Goal: Check status: Check status

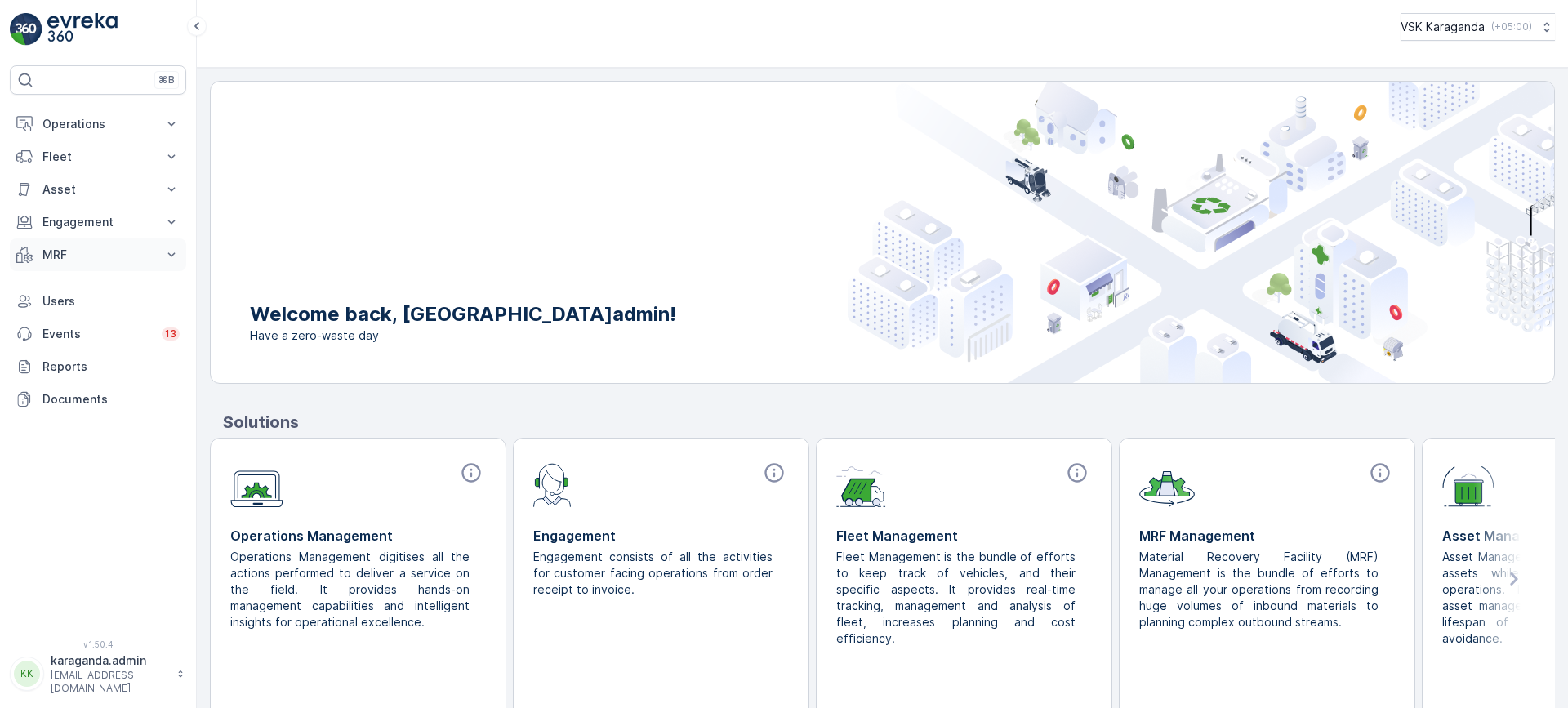
click at [60, 259] on p "MRF" at bounding box center [98, 255] width 111 height 17
click at [68, 133] on button "Operations" at bounding box center [98, 123] width 176 height 32
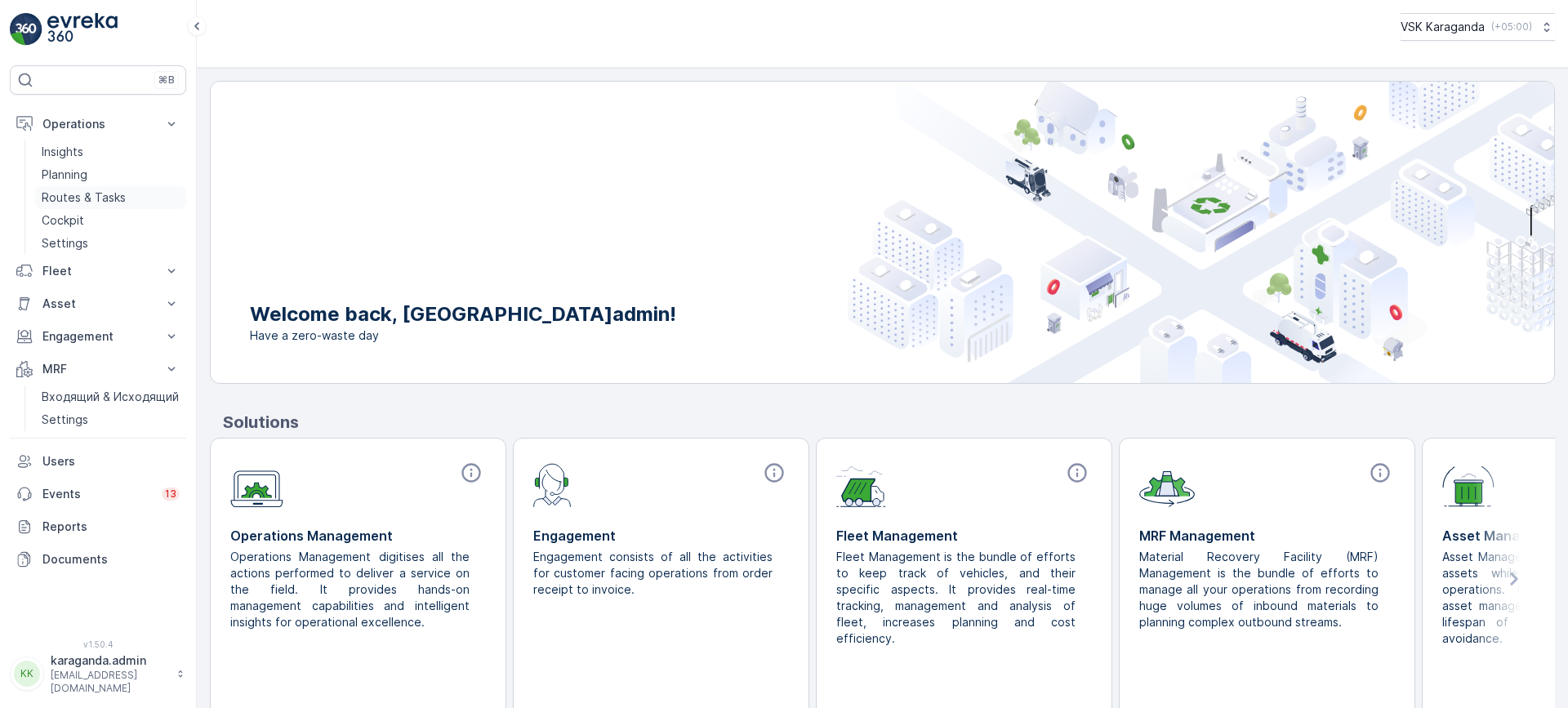
click at [68, 193] on p "Routes & Tasks" at bounding box center [83, 197] width 84 height 17
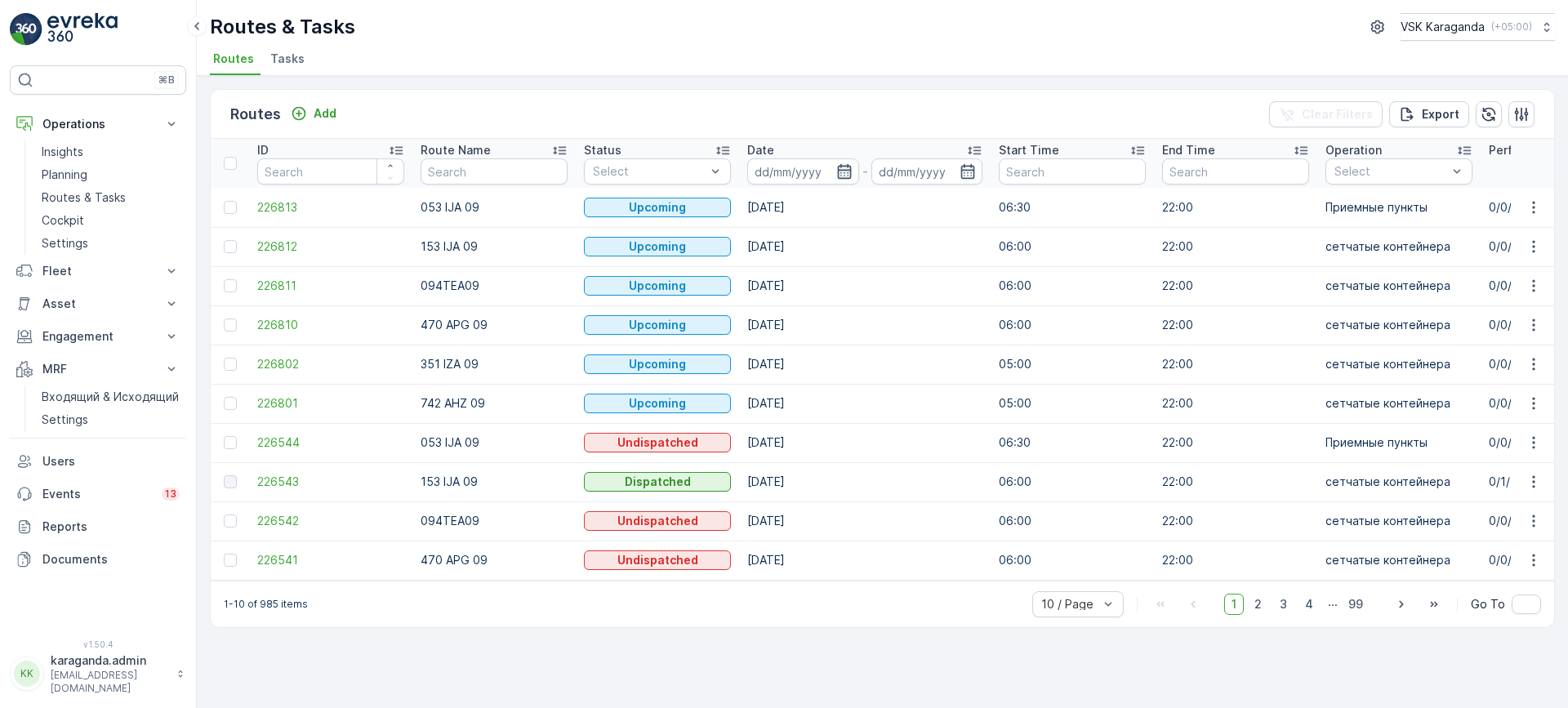
click at [837, 171] on icon "button" at bounding box center [843, 171] width 14 height 15
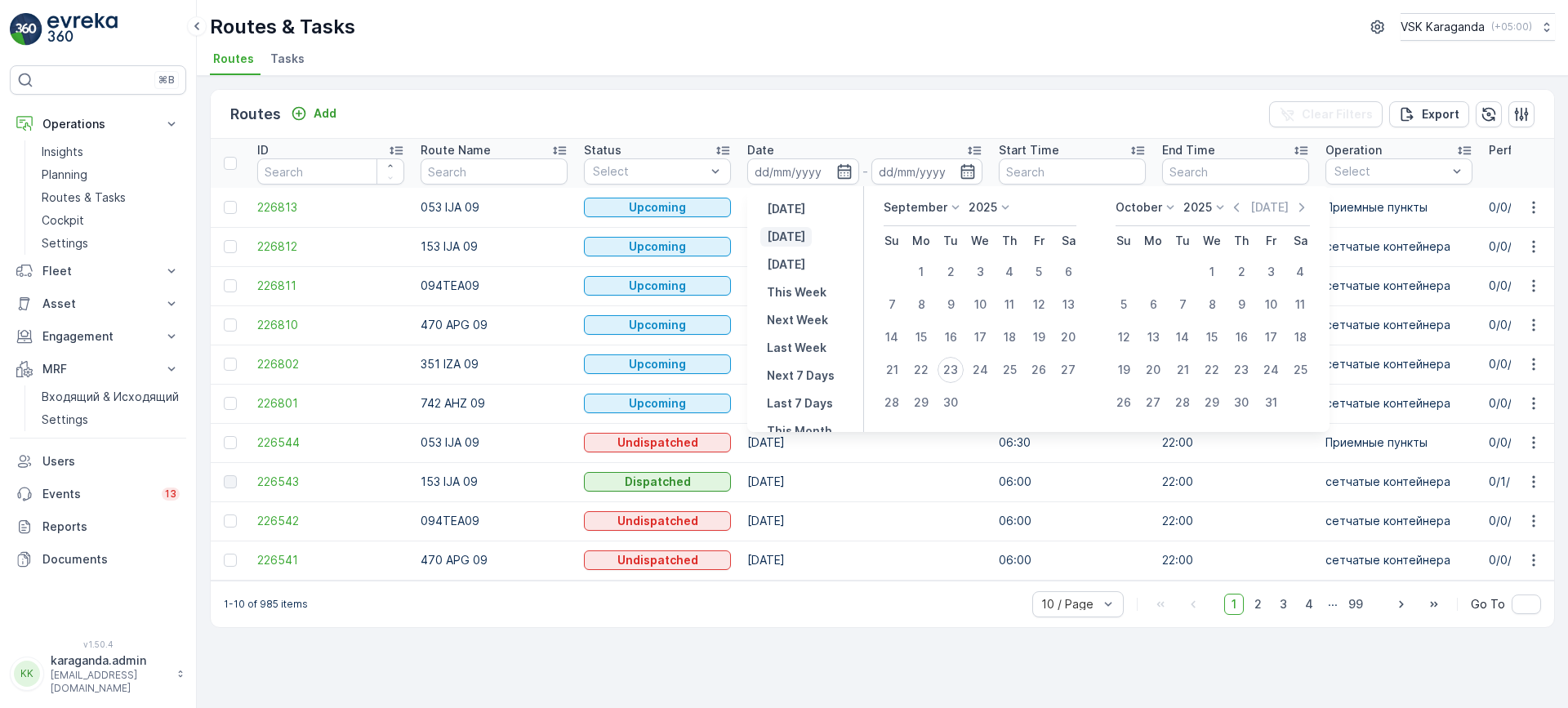
click at [804, 235] on button "[DATE]" at bounding box center [787, 236] width 52 height 19
type input "[DATE]"
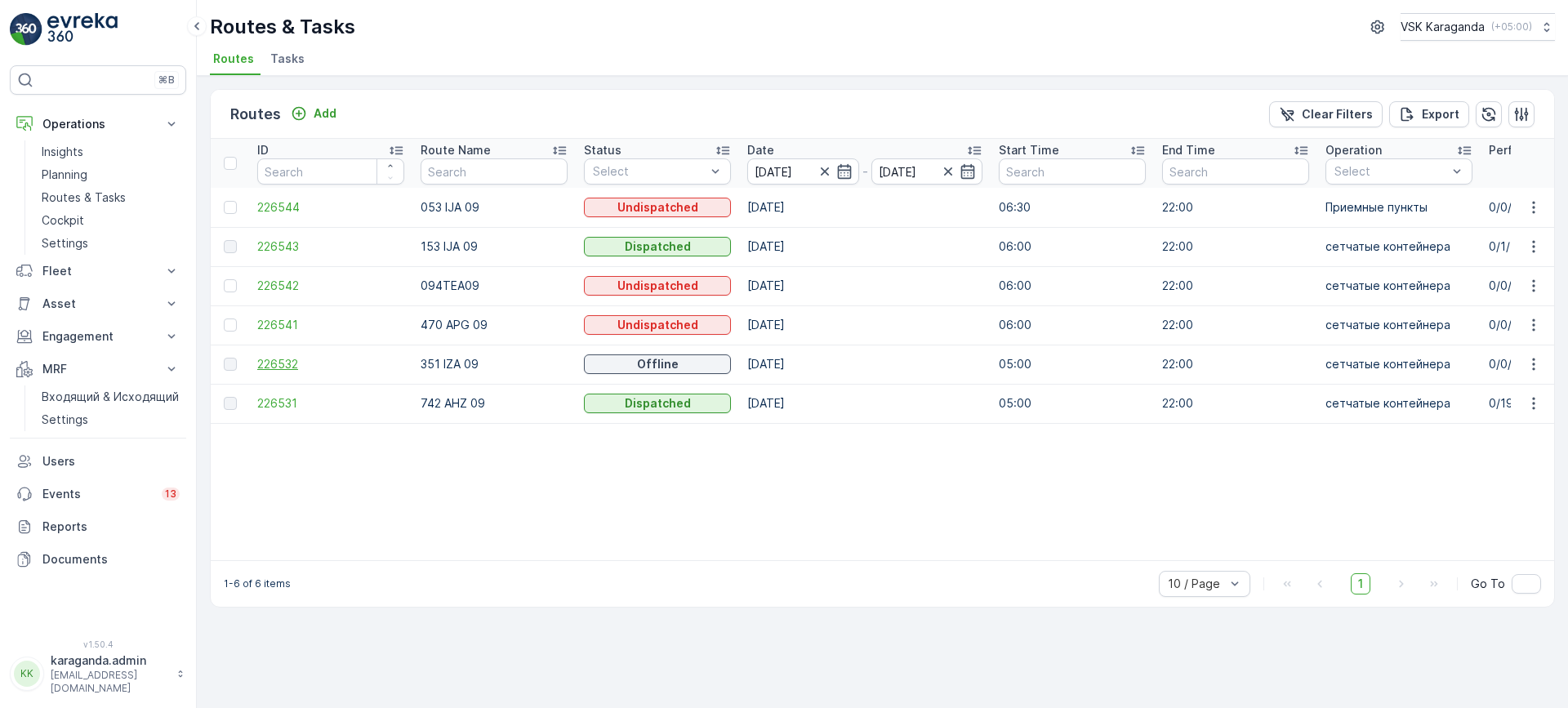
click at [278, 372] on span "226532" at bounding box center [331, 364] width 147 height 17
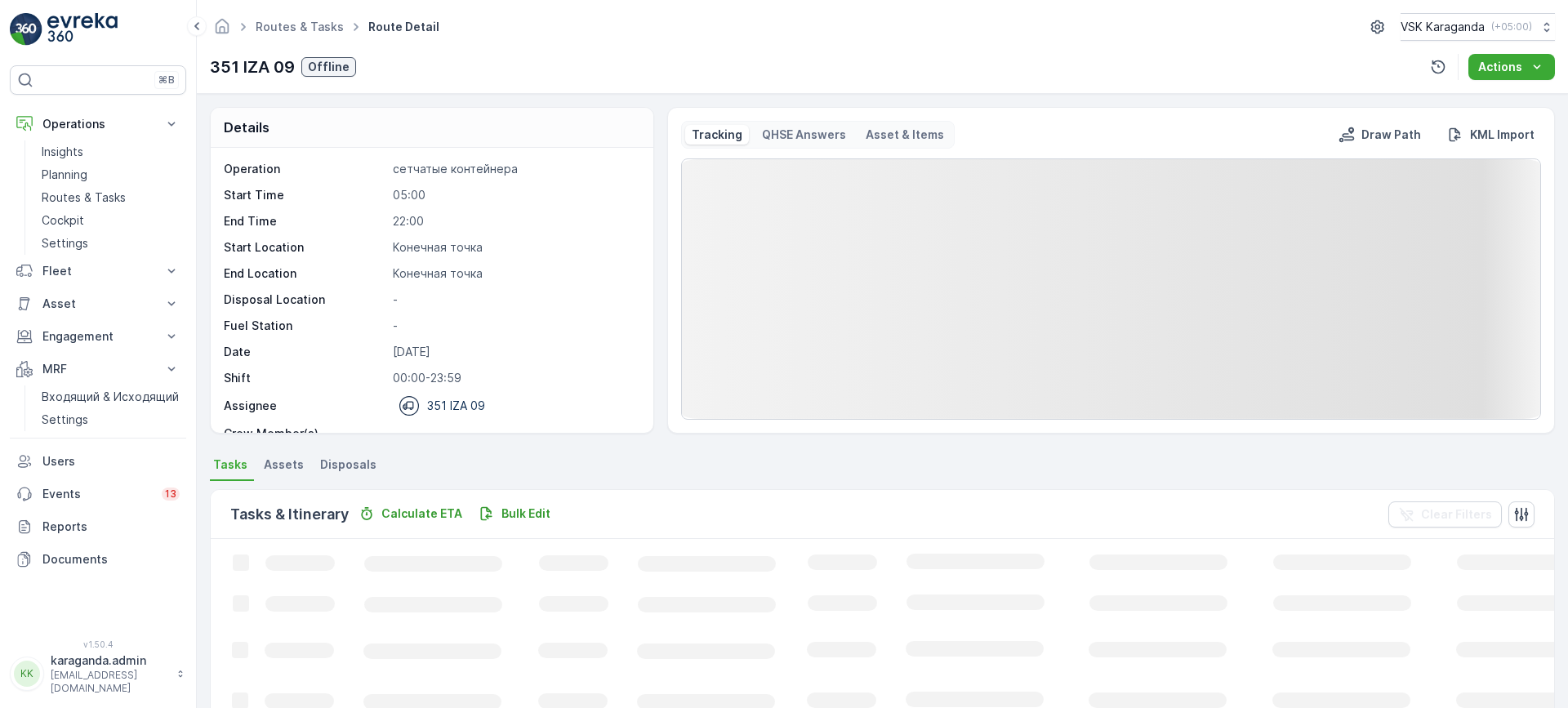
click at [334, 457] on span "Disposals" at bounding box center [348, 465] width 57 height 17
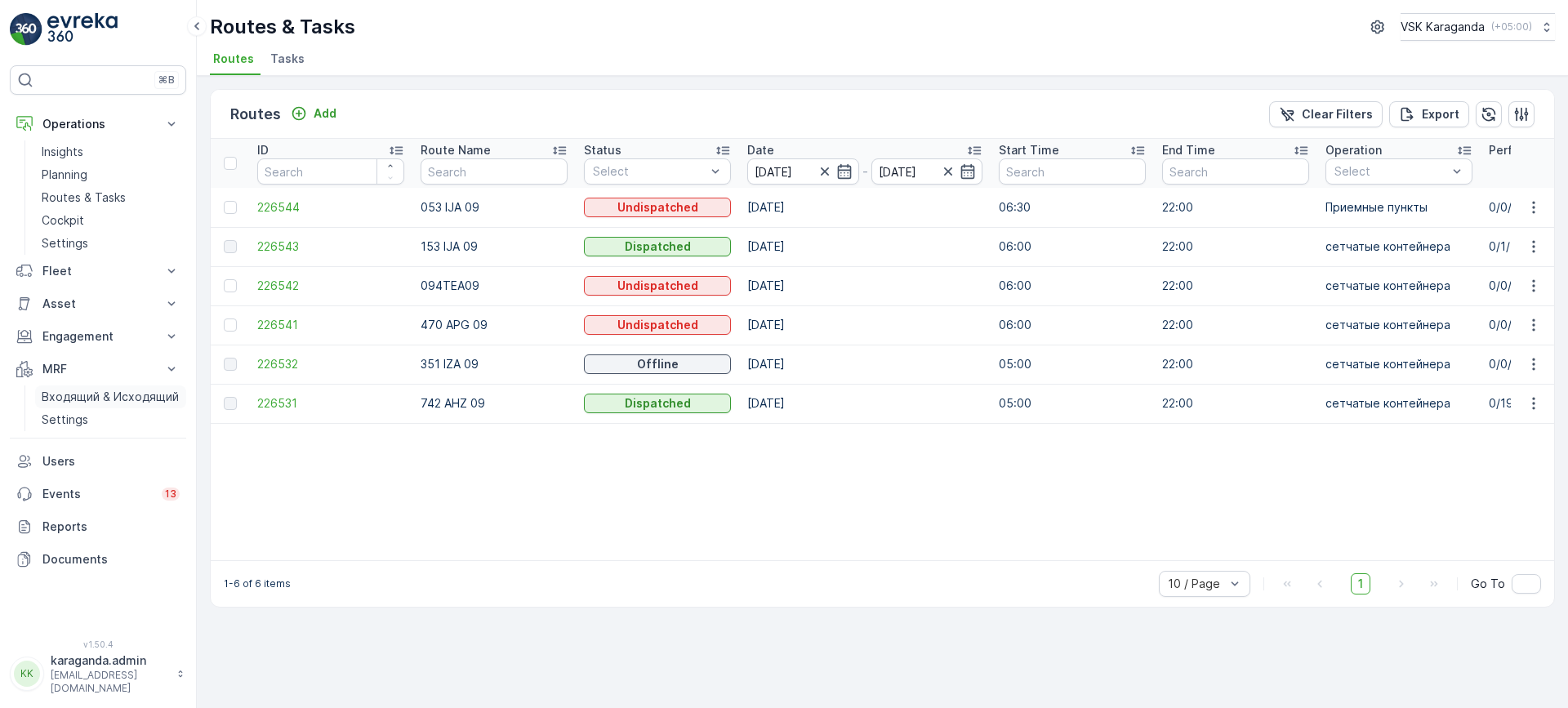
click at [68, 396] on p "Входящий & Исходящий" at bounding box center [110, 398] width 137 height 17
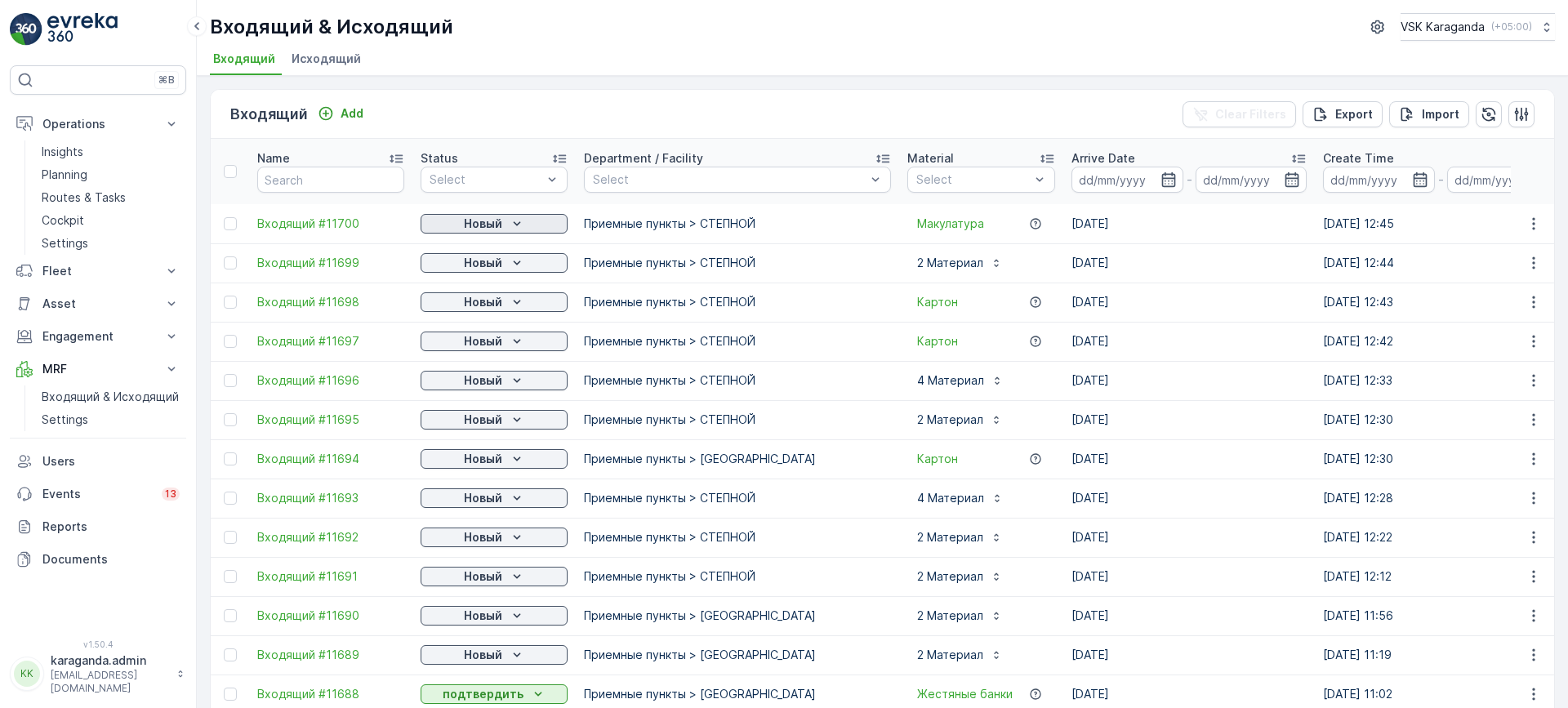
click at [506, 223] on div "Новый" at bounding box center [494, 224] width 134 height 17
click at [485, 268] on span "подтвердить" at bounding box center [467, 272] width 75 height 17
click at [492, 266] on p "Новый" at bounding box center [483, 263] width 38 height 17
click at [482, 305] on span "подтвердить" at bounding box center [467, 310] width 75 height 17
click at [475, 349] on span "подтвердить" at bounding box center [467, 349] width 75 height 17
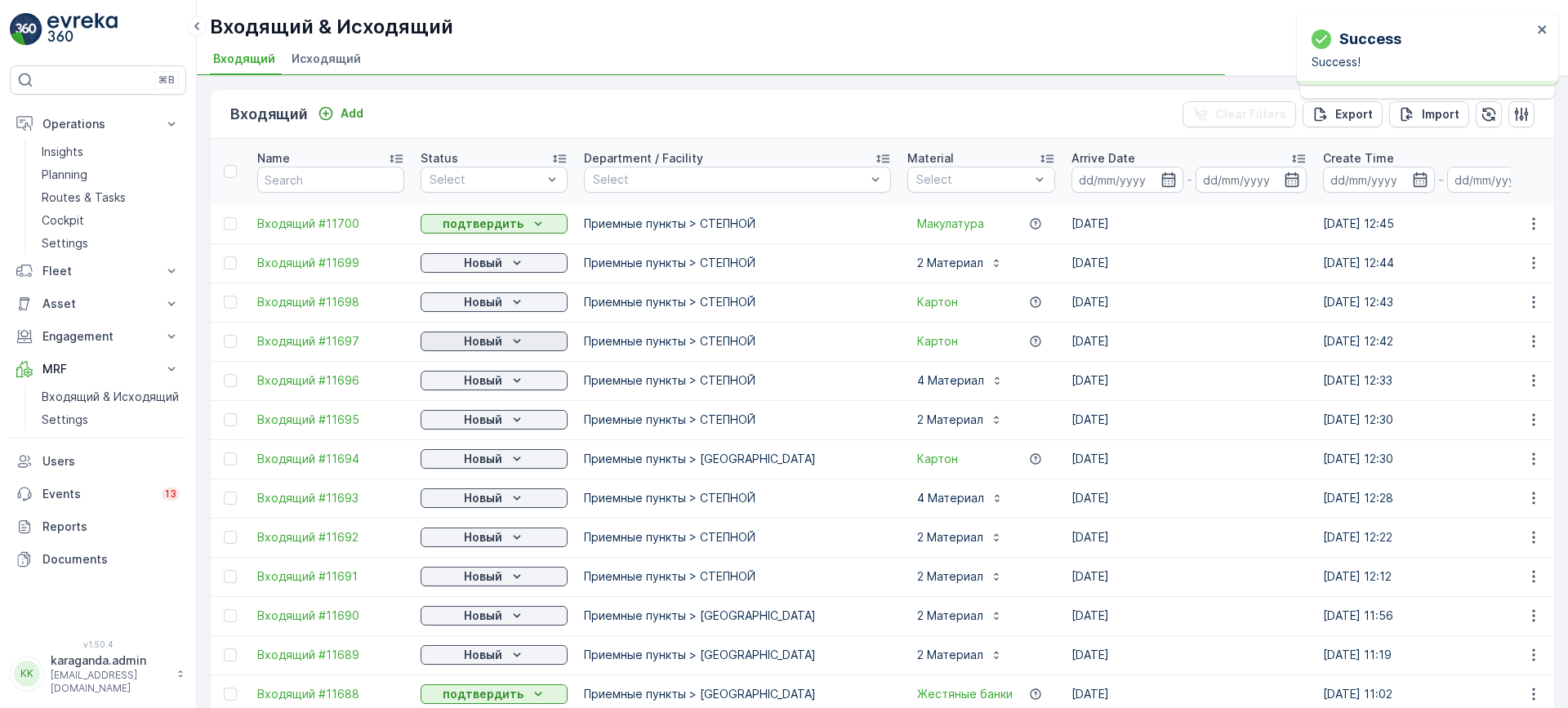
click at [502, 337] on div "Новый" at bounding box center [494, 342] width 134 height 17
click at [487, 385] on span "подтвердить" at bounding box center [467, 389] width 75 height 17
click at [499, 383] on p "Новый" at bounding box center [483, 381] width 38 height 17
drag, startPoint x: 475, startPoint y: 424, endPoint x: 455, endPoint y: 437, distance: 23.9
click at [475, 424] on span "подтвердить" at bounding box center [467, 428] width 75 height 17
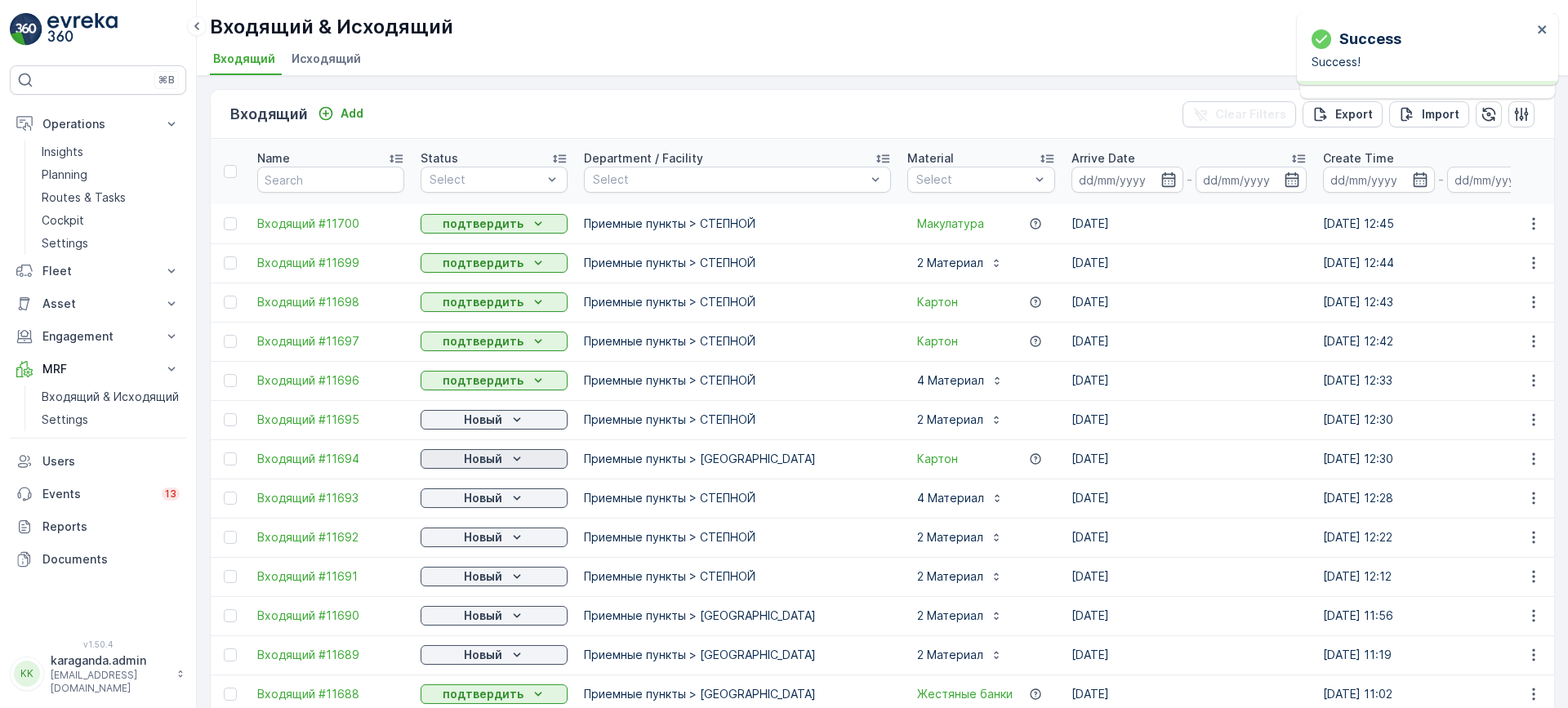
click at [483, 459] on p "Новый" at bounding box center [483, 459] width 38 height 17
click at [477, 503] on span "подтвердить" at bounding box center [467, 507] width 75 height 17
click at [501, 500] on p "Новый" at bounding box center [483, 499] width 38 height 17
click at [482, 547] on span "подтвердить" at bounding box center [467, 546] width 75 height 17
click at [503, 536] on div "Новый" at bounding box center [494, 537] width 134 height 17
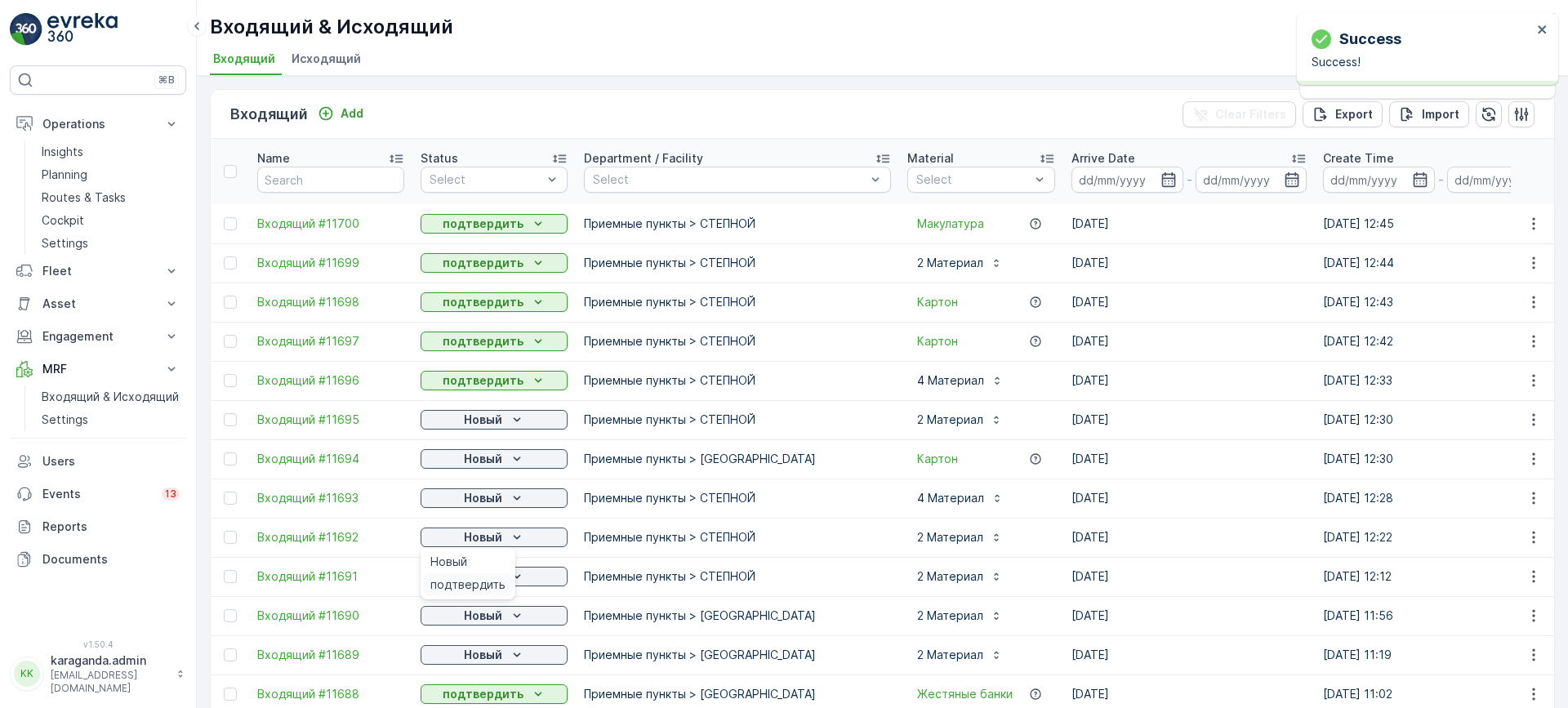
click at [480, 581] on span "подтвердить" at bounding box center [467, 585] width 75 height 17
click at [489, 613] on div "подтвердить" at bounding box center [467, 624] width 88 height 23
click at [494, 613] on p "Новый" at bounding box center [483, 616] width 38 height 17
click at [488, 654] on div "подтвердить" at bounding box center [467, 663] width 88 height 23
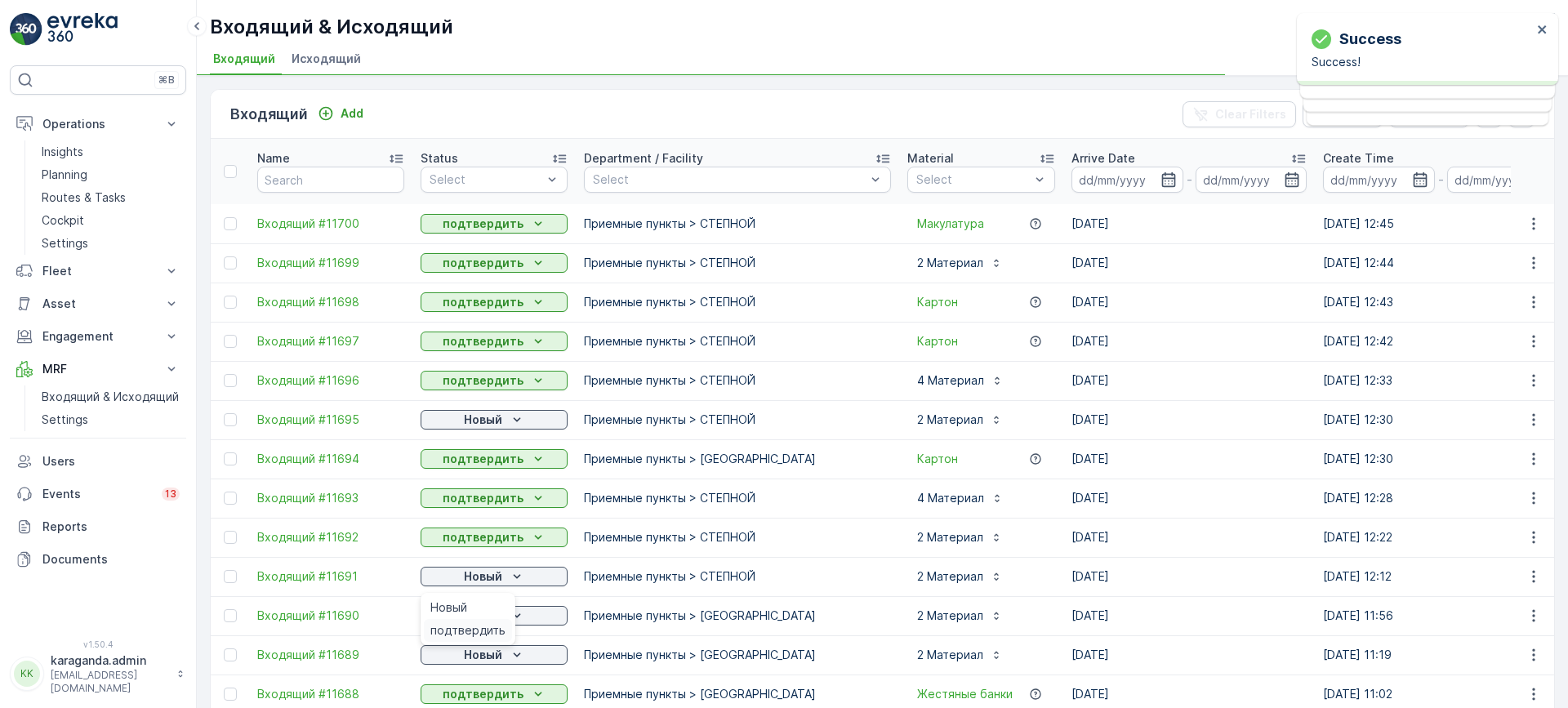
click at [479, 627] on span "подтвердить" at bounding box center [467, 631] width 75 height 17
click at [504, 423] on div "Новый" at bounding box center [494, 420] width 134 height 17
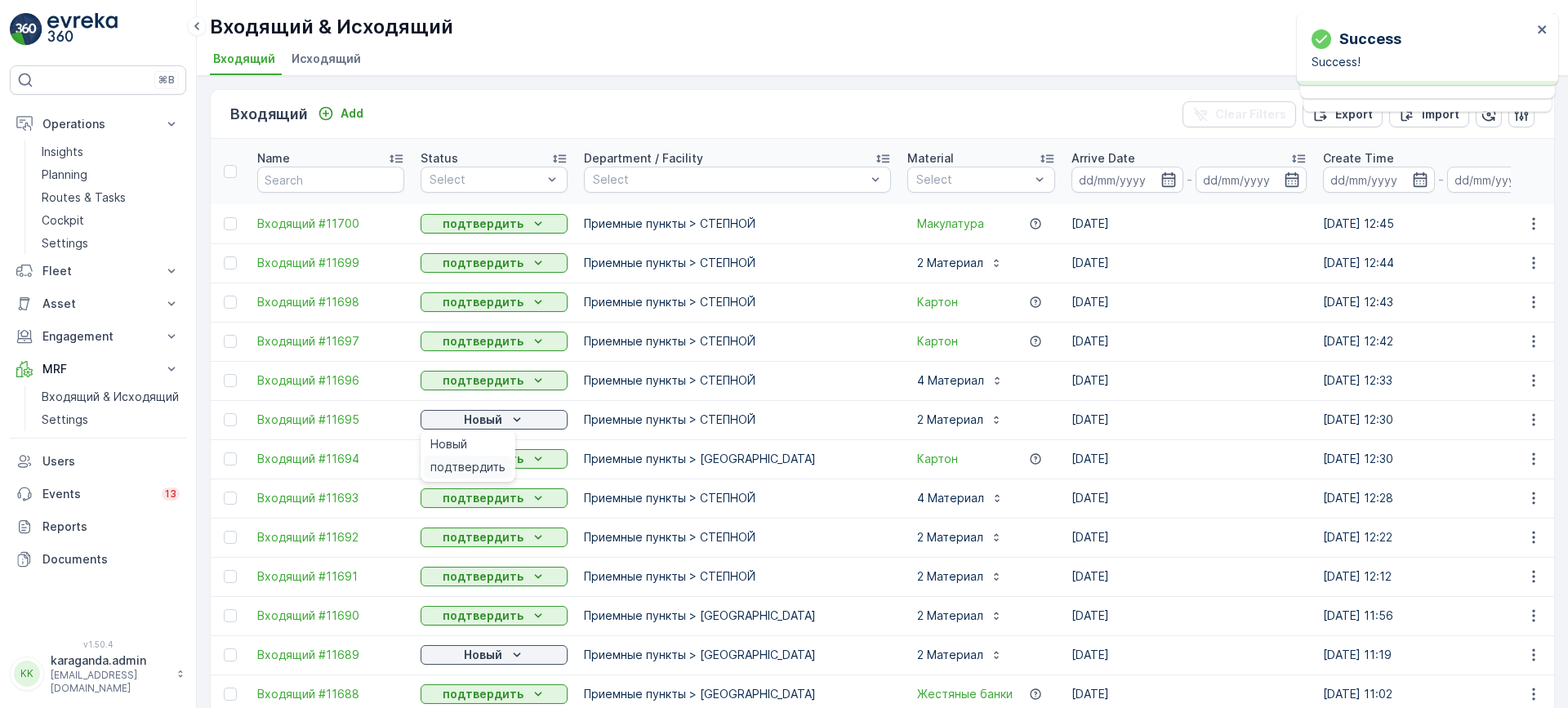
click at [485, 471] on span "подтвердить" at bounding box center [467, 467] width 75 height 17
click at [486, 650] on p "Новый" at bounding box center [483, 655] width 38 height 17
click at [484, 626] on span "подтвердить" at bounding box center [467, 631] width 75 height 17
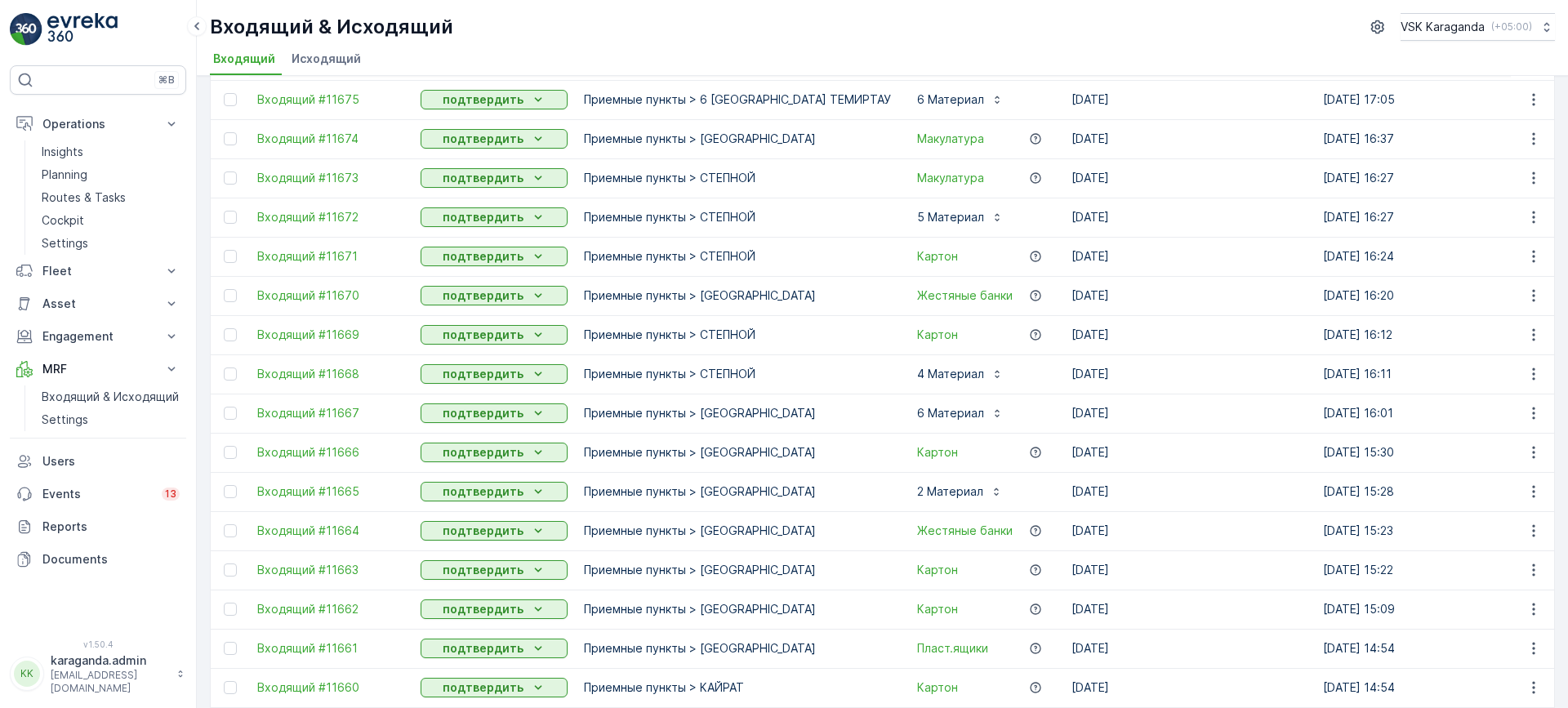
scroll to position [1525, 0]
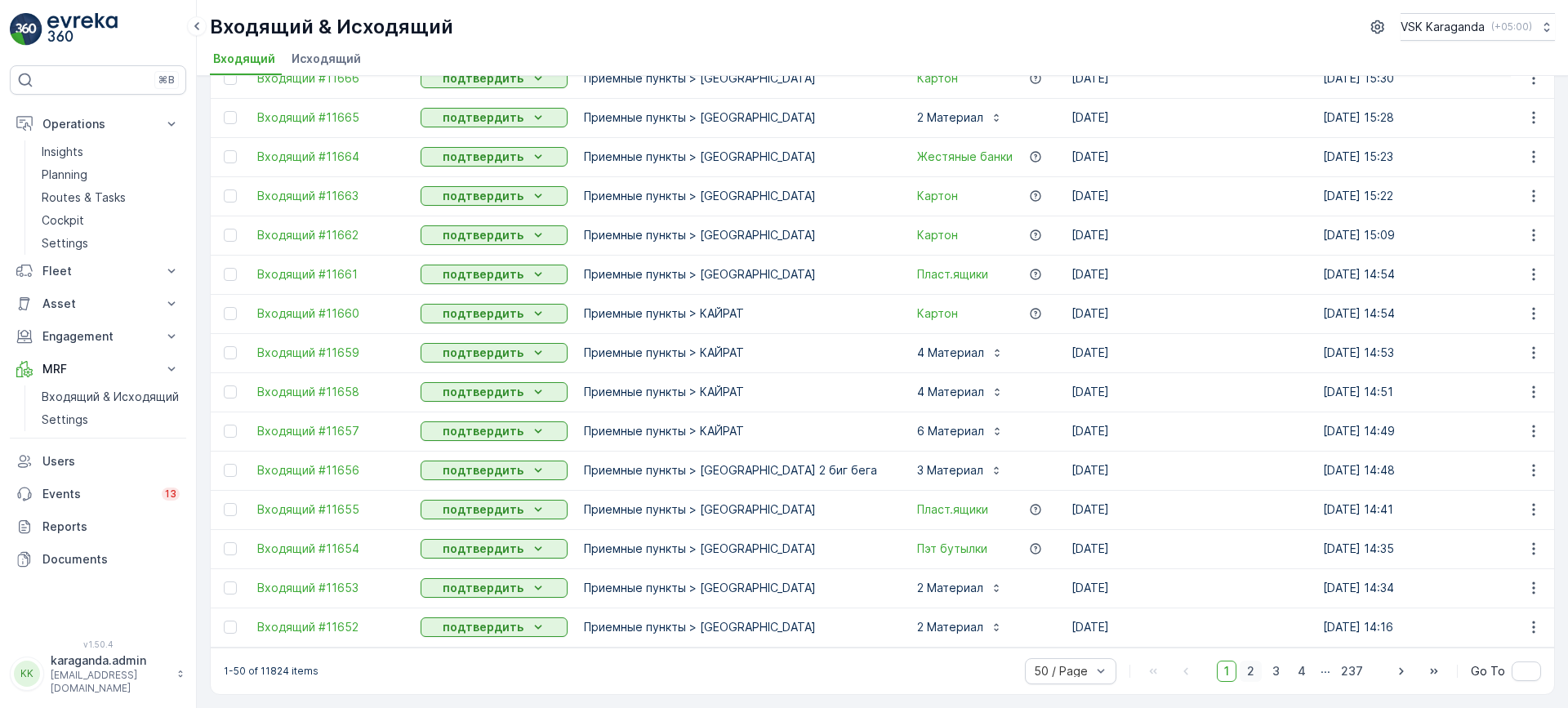
click at [1252, 666] on span "2" at bounding box center [1251, 671] width 22 height 21
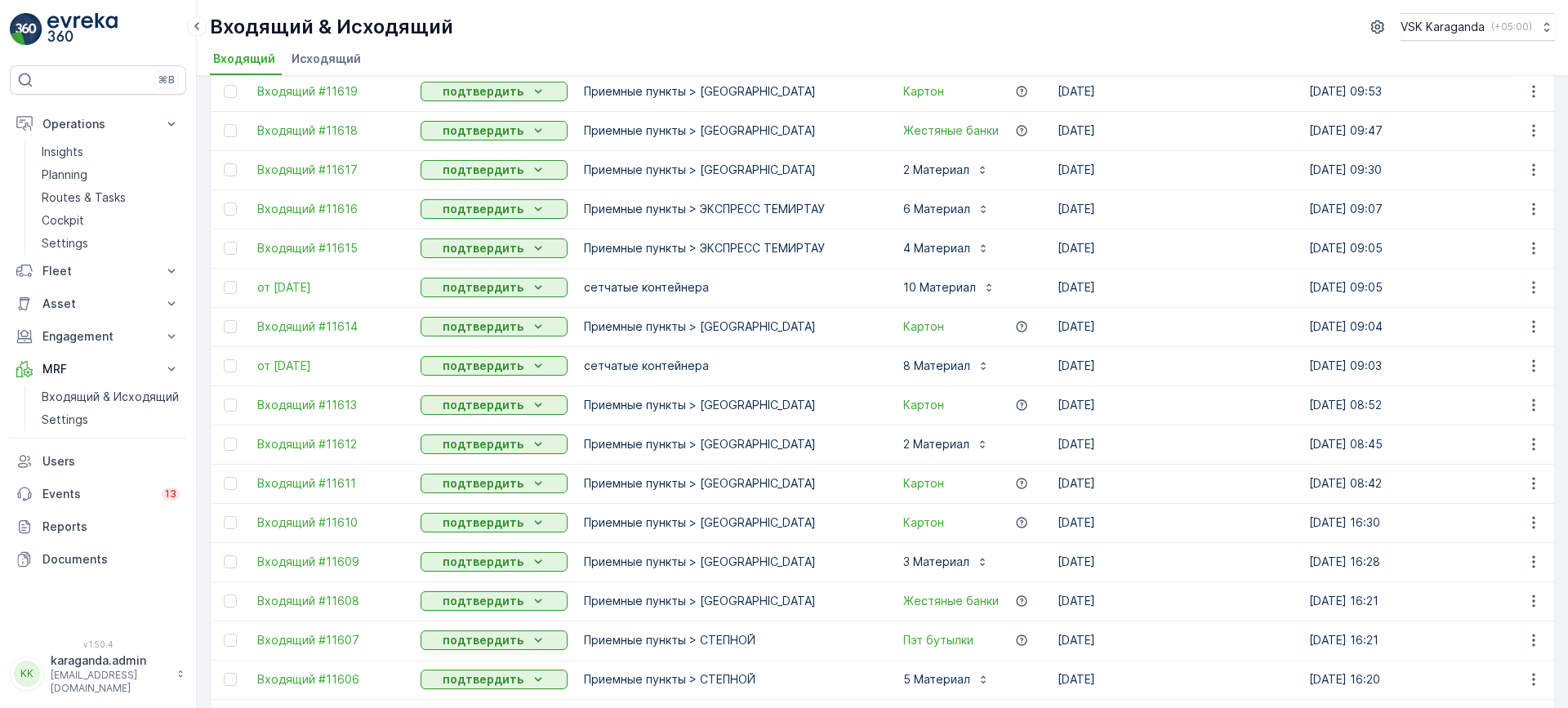
scroll to position [1525, 0]
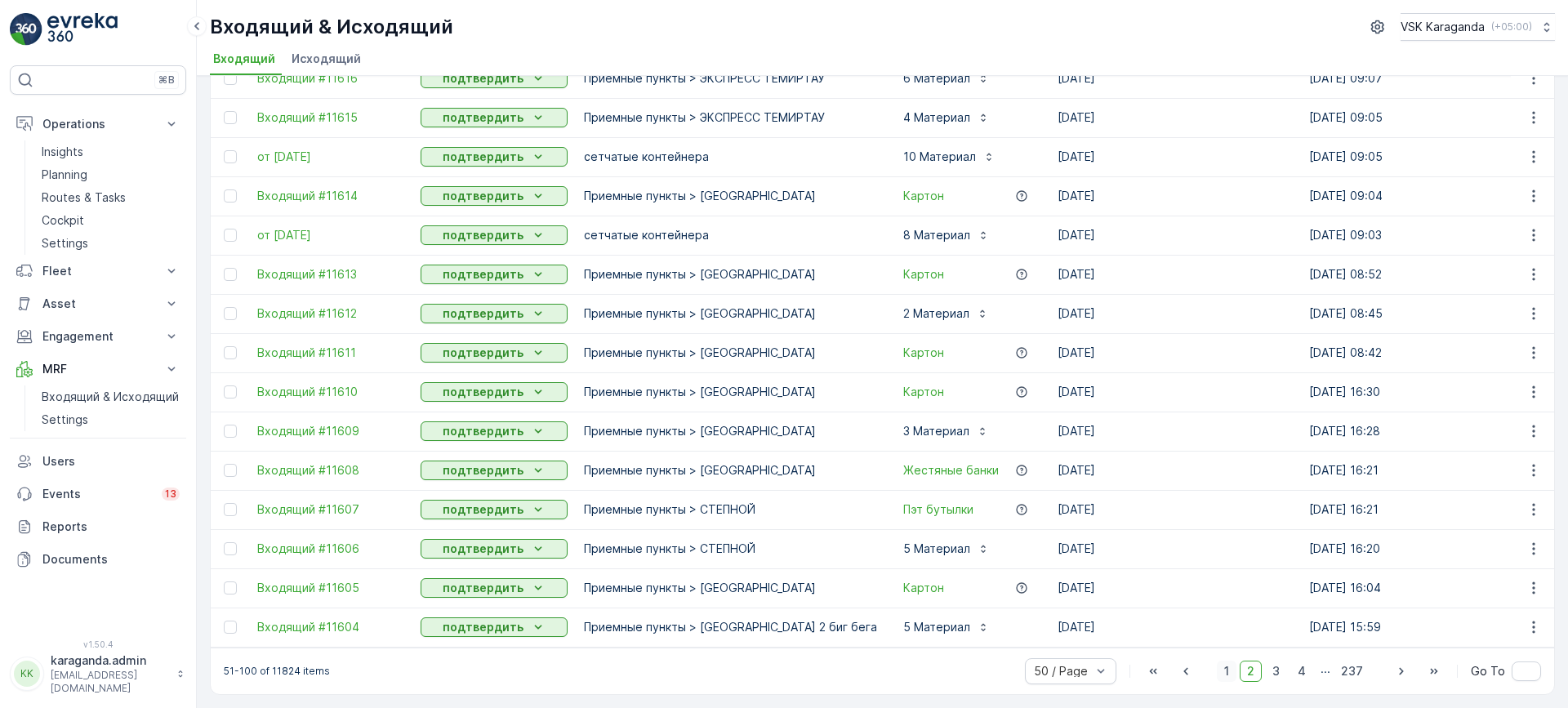
click at [1226, 669] on span "1" at bounding box center [1226, 671] width 19 height 21
